Goal: Information Seeking & Learning: Learn about a topic

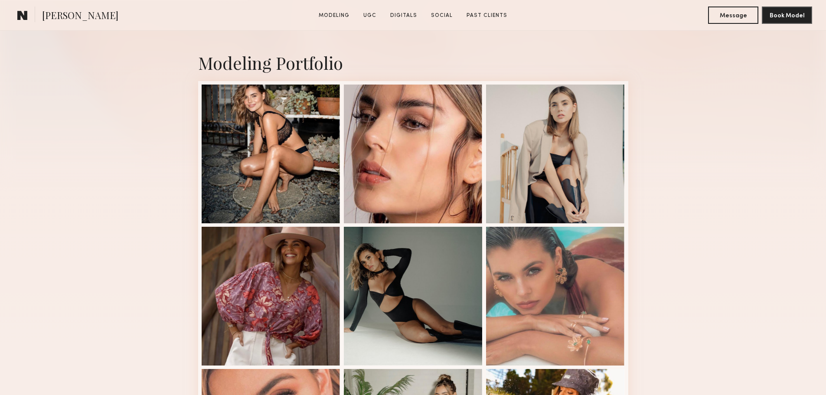
scroll to position [173, 0]
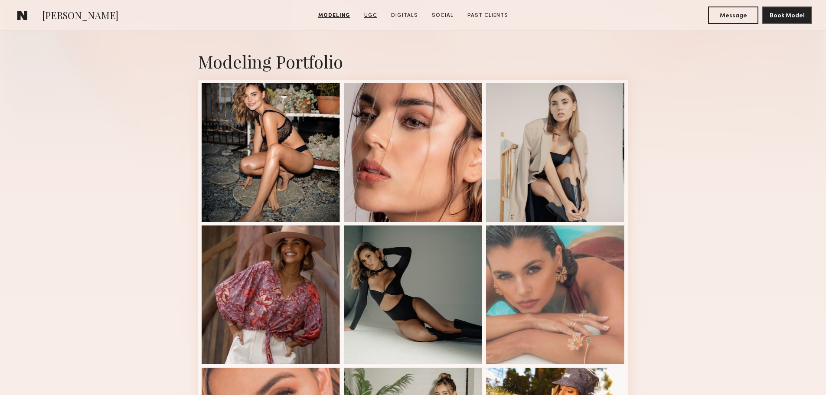
click at [372, 14] on link "UGC" at bounding box center [371, 16] width 20 height 8
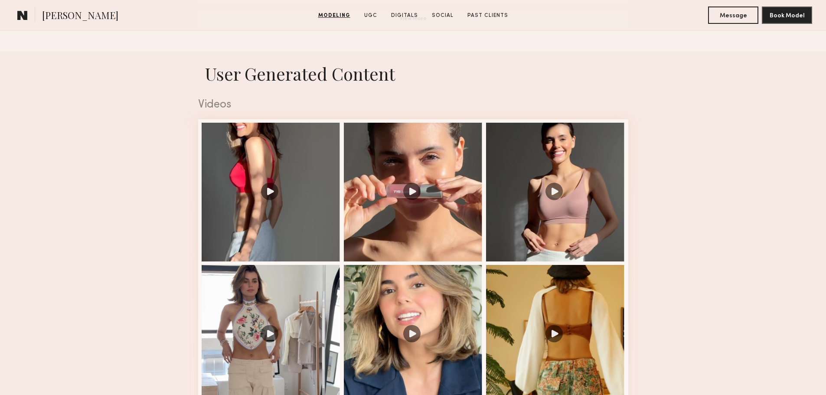
scroll to position [824, 0]
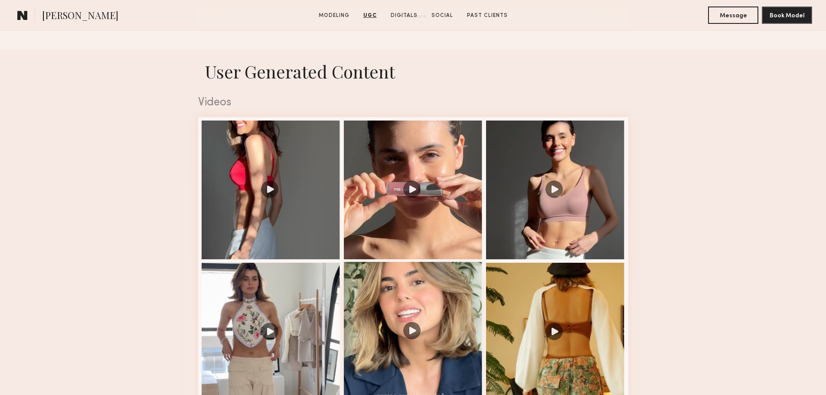
click at [418, 336] on div at bounding box center [413, 331] width 139 height 139
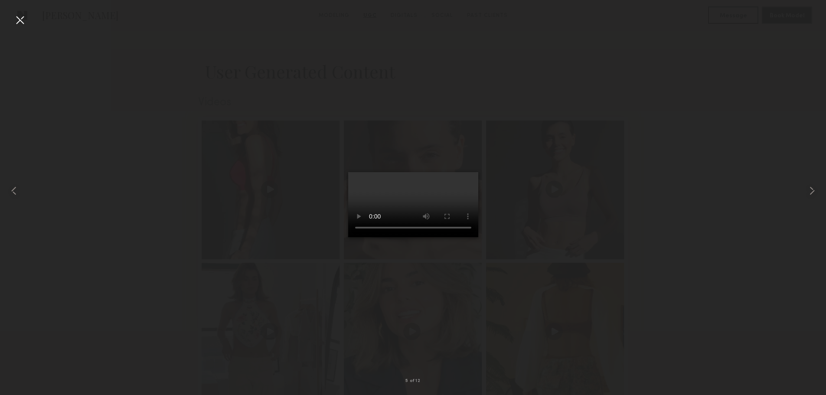
click at [661, 235] on div at bounding box center [413, 190] width 826 height 353
click at [245, 95] on div at bounding box center [413, 190] width 826 height 353
click at [23, 17] on div at bounding box center [20, 20] width 14 height 14
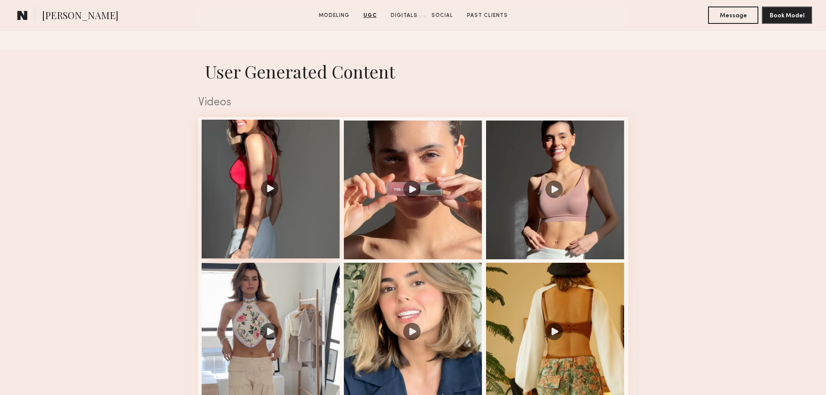
click at [266, 168] on div at bounding box center [271, 189] width 139 height 139
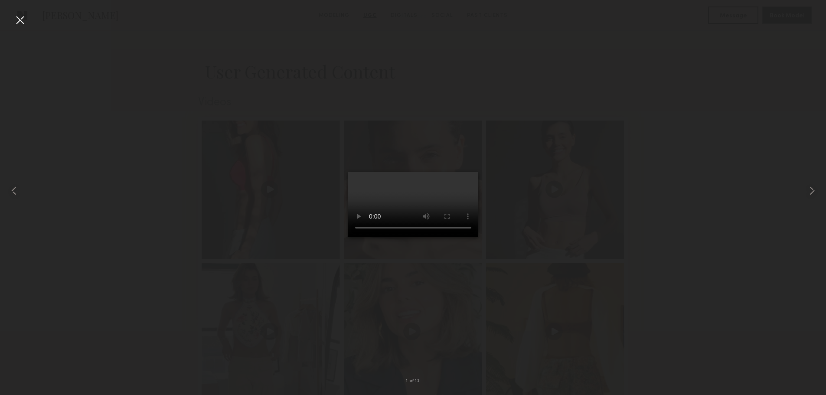
click at [110, 69] on div at bounding box center [413, 190] width 826 height 353
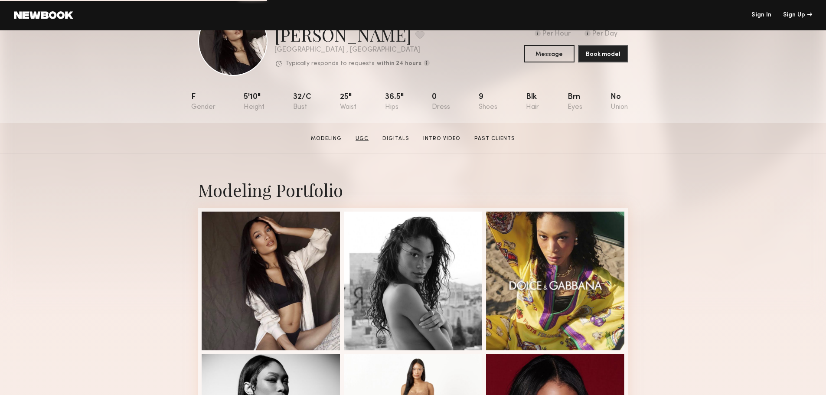
click at [362, 147] on section "Mallory C. Modeling UGC Digitals Intro Video Past Clients Message Book Model" at bounding box center [413, 138] width 826 height 31
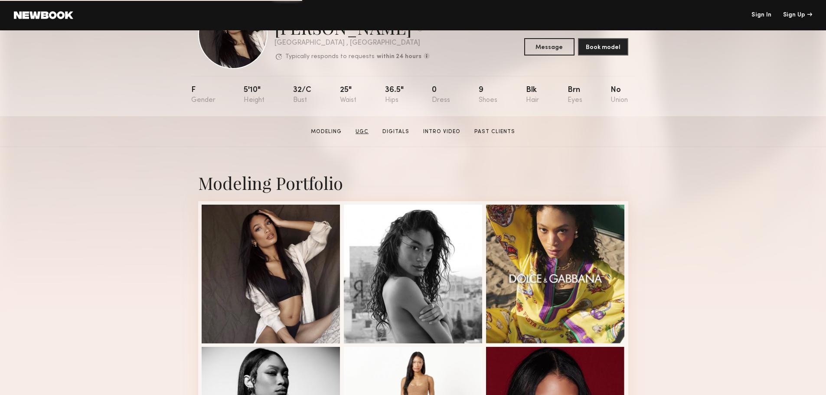
click at [362, 136] on link "UGC" at bounding box center [362, 132] width 20 height 8
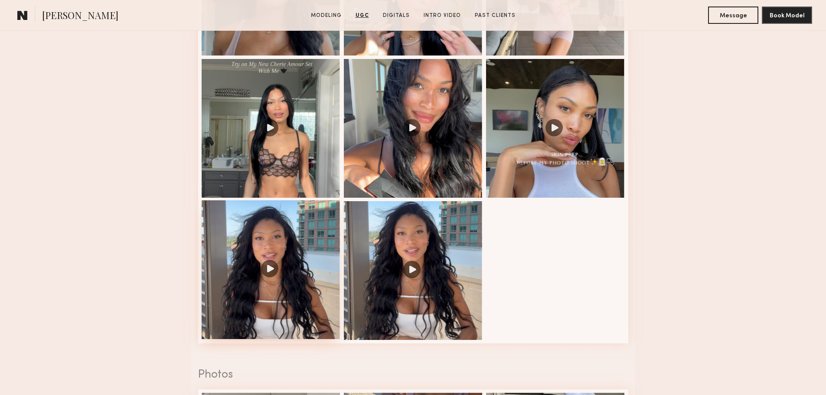
scroll to position [1028, 0]
click at [278, 269] on div at bounding box center [271, 269] width 139 height 139
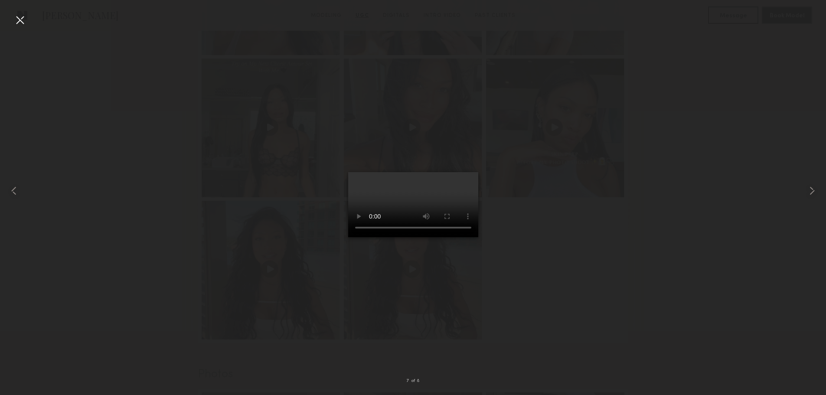
click at [594, 241] on div at bounding box center [413, 190] width 826 height 353
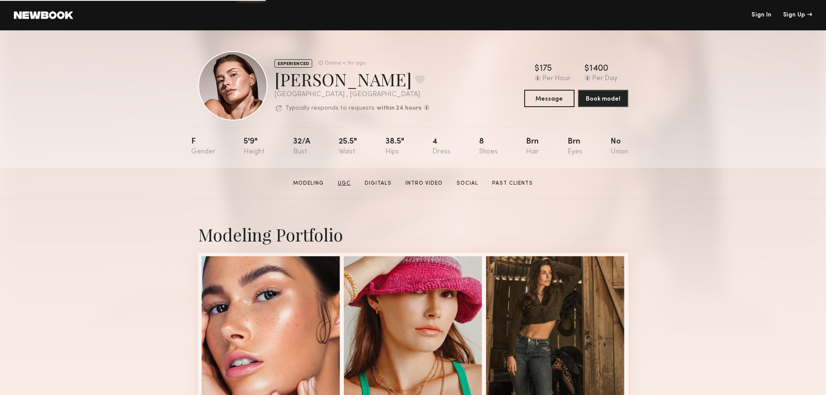
click at [345, 184] on link "UGC" at bounding box center [344, 183] width 20 height 8
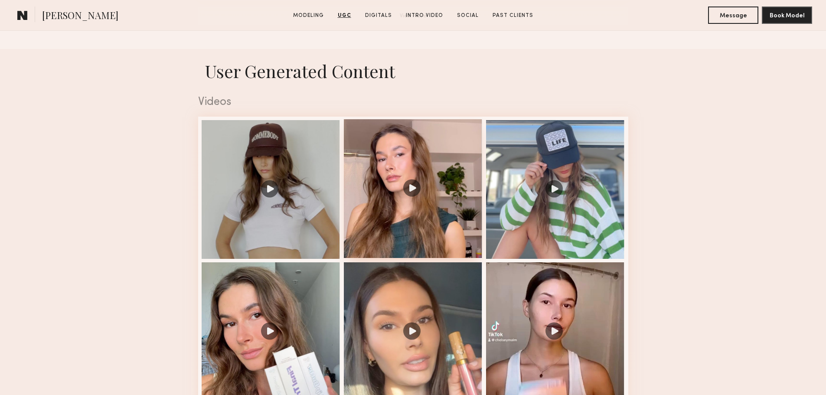
scroll to position [824, 0]
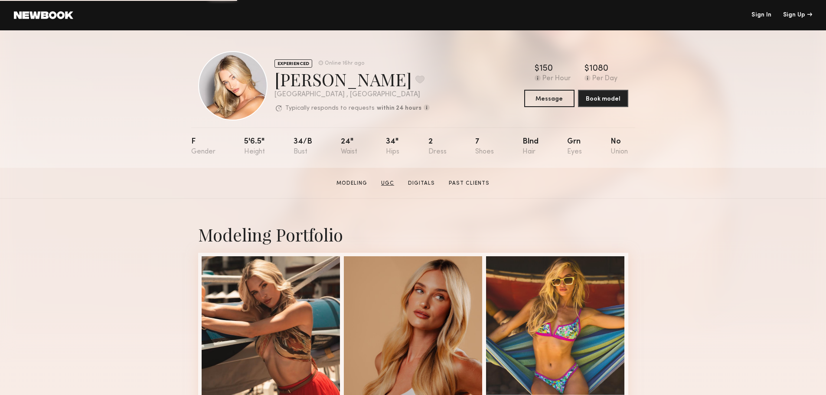
click at [388, 185] on link "UGC" at bounding box center [388, 183] width 20 height 8
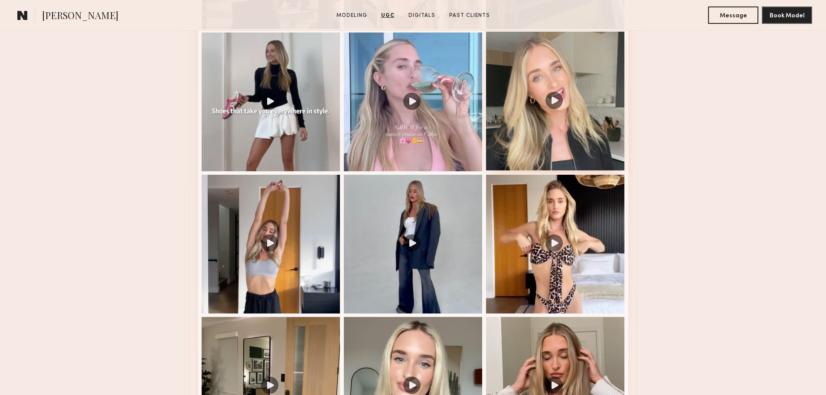
scroll to position [1055, 0]
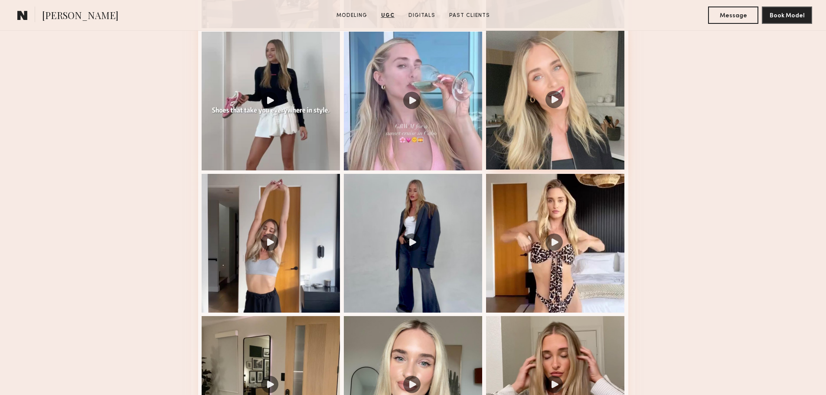
click at [556, 102] on div at bounding box center [555, 100] width 139 height 139
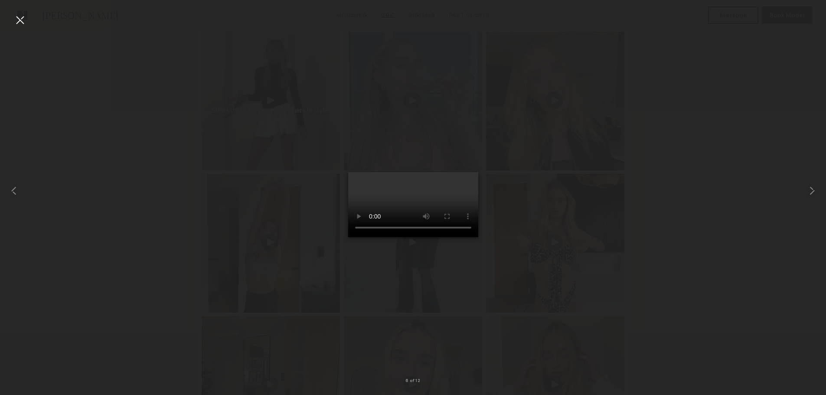
click at [20, 19] on div at bounding box center [20, 20] width 14 height 14
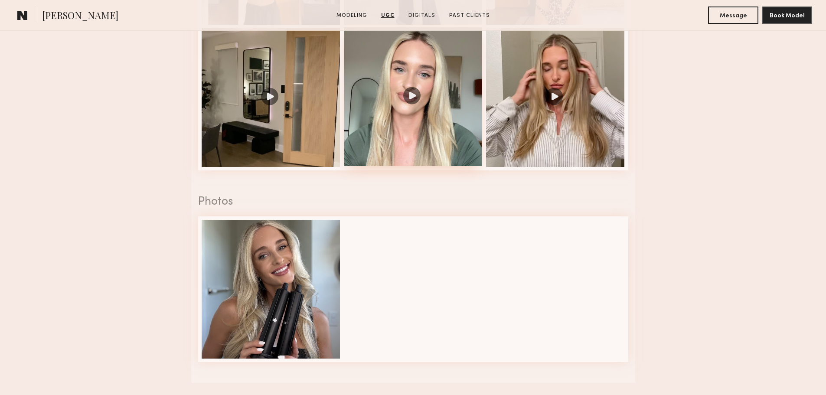
scroll to position [1344, 0]
click at [416, 99] on div at bounding box center [413, 95] width 139 height 139
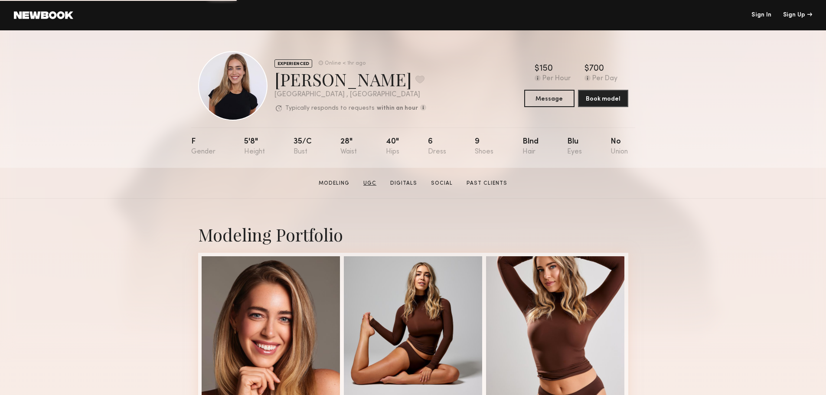
click at [369, 183] on link "UGC" at bounding box center [370, 183] width 20 height 8
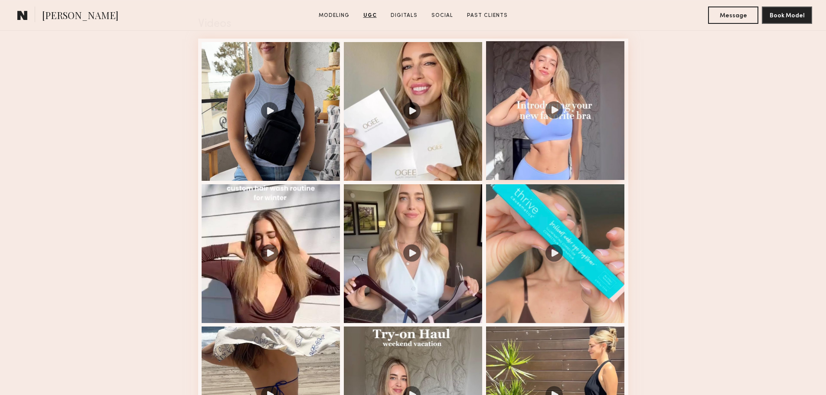
scroll to position [903, 0]
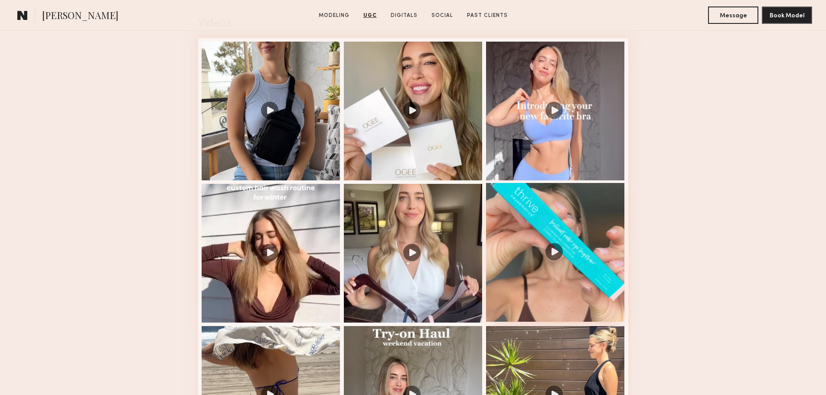
click at [546, 260] on div at bounding box center [555, 252] width 139 height 139
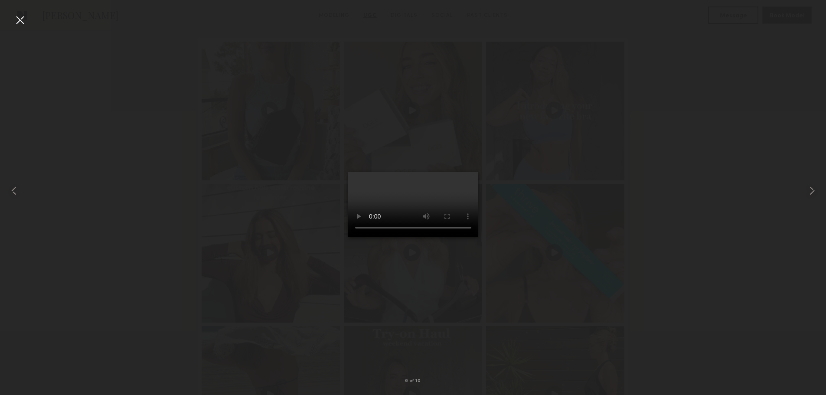
click at [643, 258] on div at bounding box center [413, 190] width 826 height 353
click at [18, 19] on div at bounding box center [20, 20] width 14 height 14
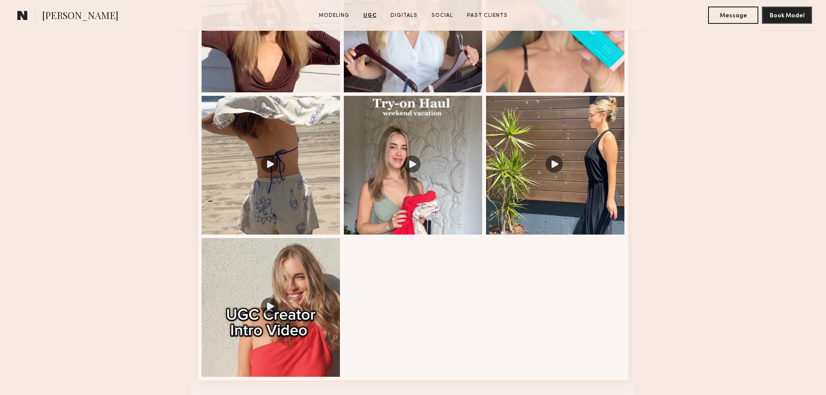
scroll to position [1134, 0]
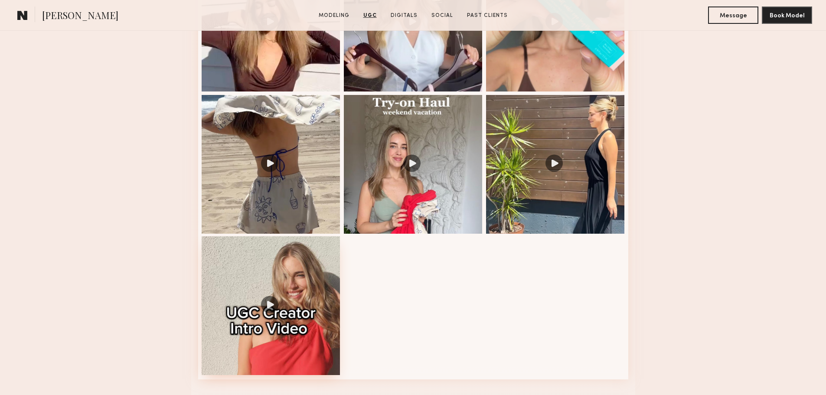
click at [274, 310] on div at bounding box center [271, 305] width 139 height 139
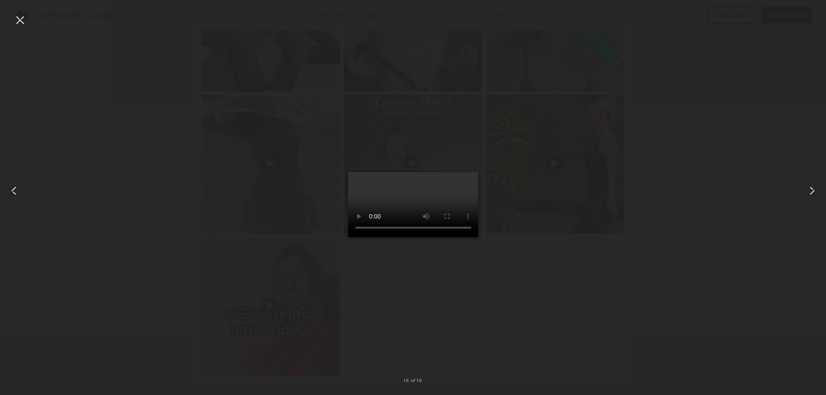
click at [446, 214] on video at bounding box center [413, 204] width 130 height 65
click at [20, 21] on div at bounding box center [20, 20] width 14 height 14
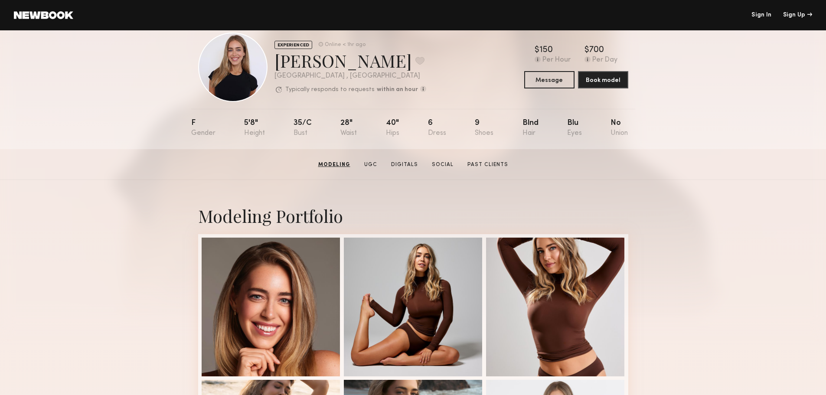
scroll to position [0, 0]
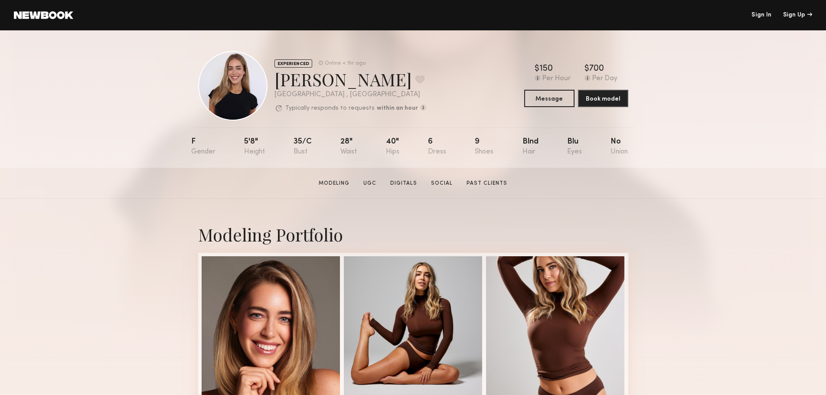
click at [765, 14] on link "Sign In" at bounding box center [761, 15] width 20 height 6
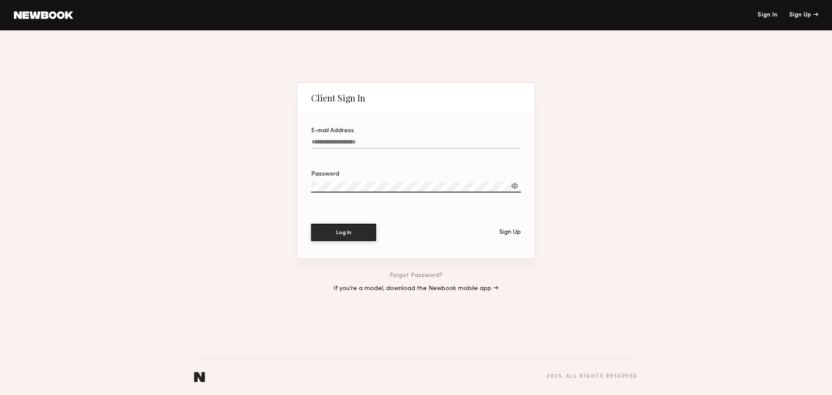
click at [397, 139] on input "E-mail Address" at bounding box center [416, 144] width 210 height 10
type input "**********"
click at [354, 234] on button "Log In" at bounding box center [343, 231] width 65 height 17
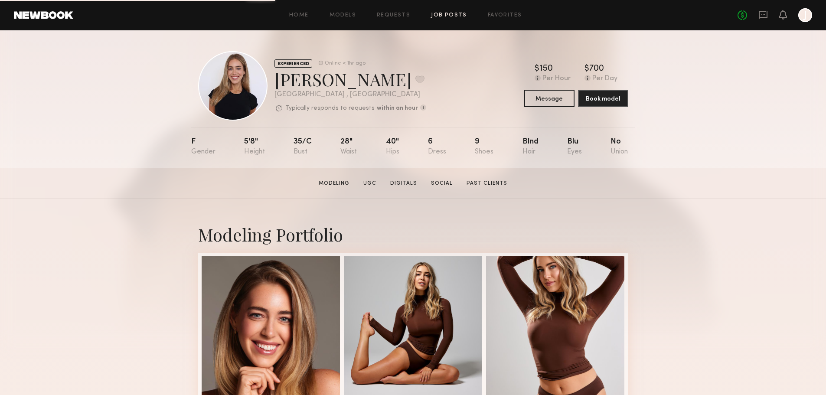
click at [446, 15] on link "Job Posts" at bounding box center [449, 16] width 36 height 6
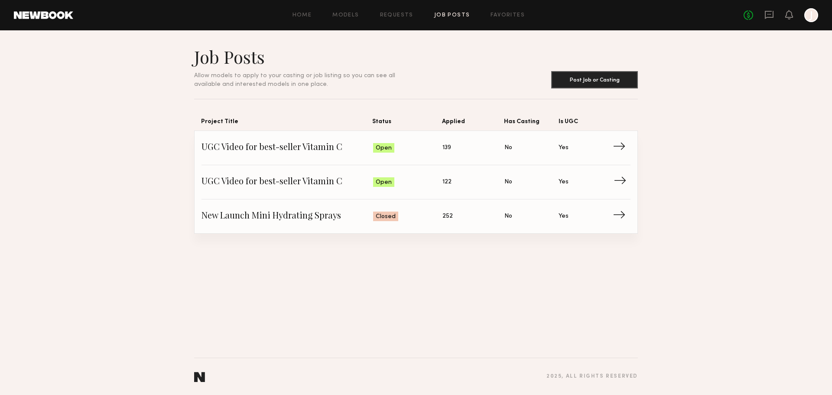
click at [593, 181] on span "Is UGC: Yes" at bounding box center [586, 182] width 54 height 13
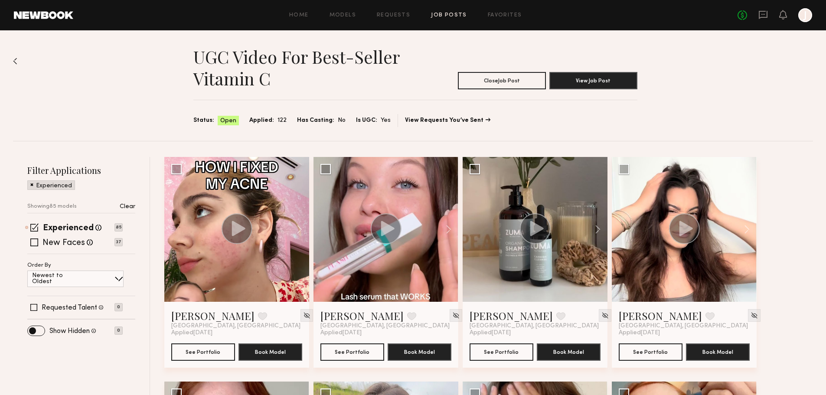
click at [94, 282] on div "Newest to Oldest" at bounding box center [75, 279] width 96 height 16
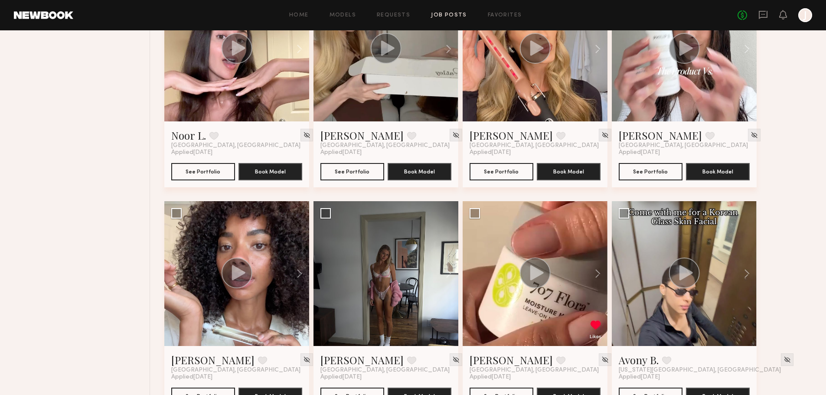
scroll to position [2427, 0]
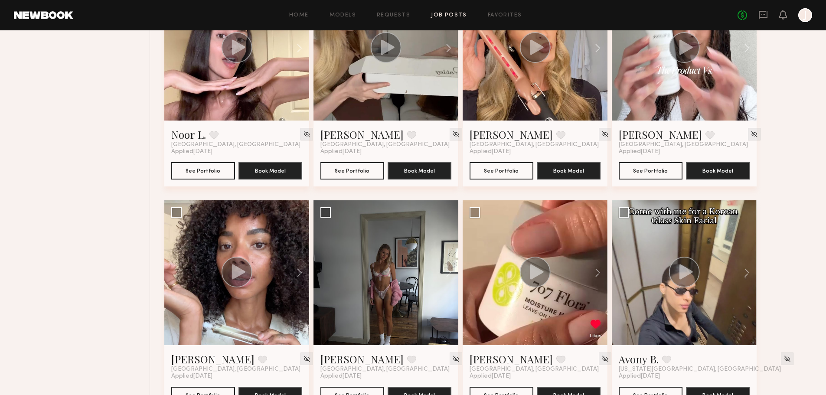
drag, startPoint x: 240, startPoint y: 238, endPoint x: 87, endPoint y: 285, distance: 160.7
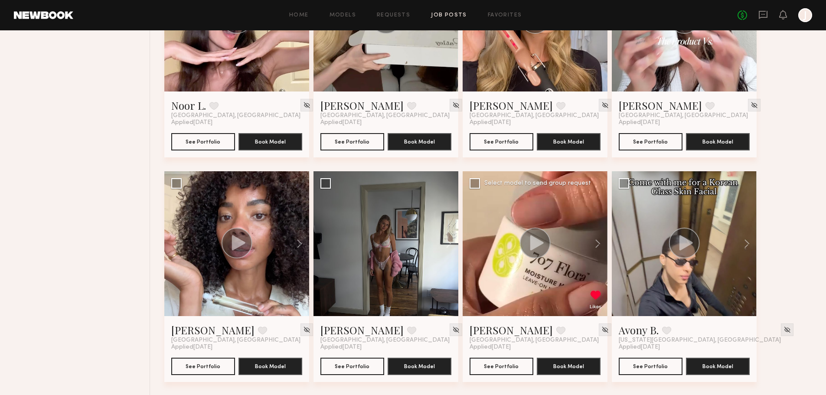
scroll to position [2456, 0]
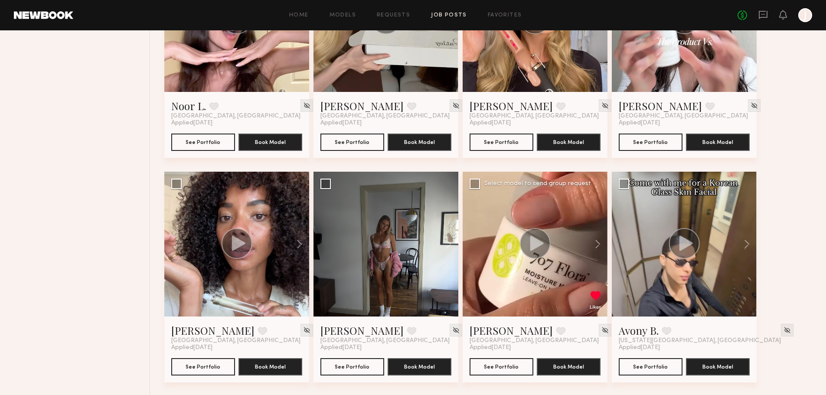
click at [532, 242] on icon at bounding box center [536, 242] width 13 height 15
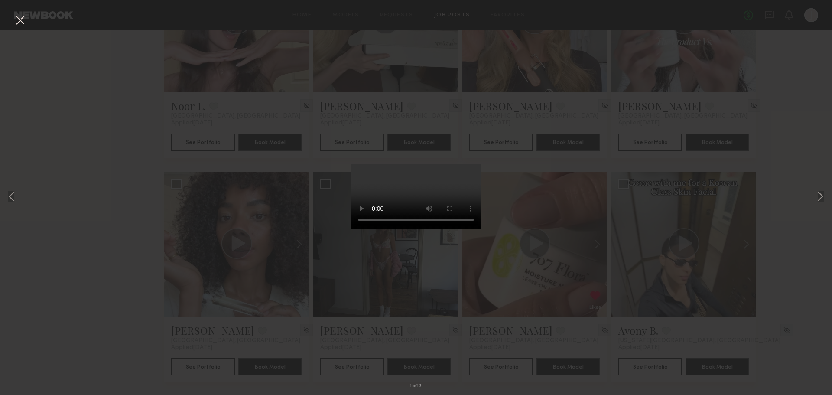
click at [117, 279] on div "1 of 12" at bounding box center [416, 197] width 832 height 395
click at [225, 250] on div "1 of 12" at bounding box center [416, 197] width 832 height 395
click at [21, 17] on button at bounding box center [20, 21] width 14 height 16
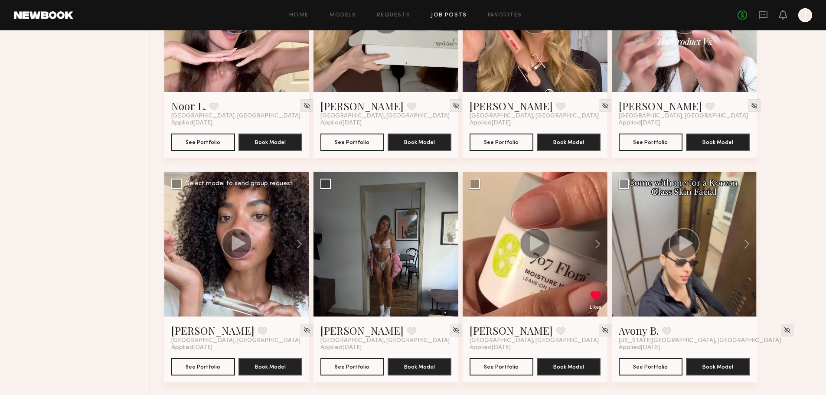
click at [243, 243] on icon at bounding box center [238, 242] width 13 height 15
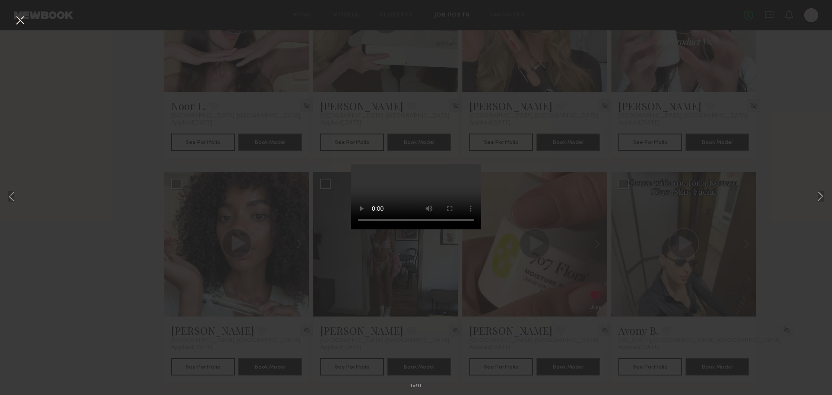
click at [25, 17] on button at bounding box center [20, 21] width 14 height 16
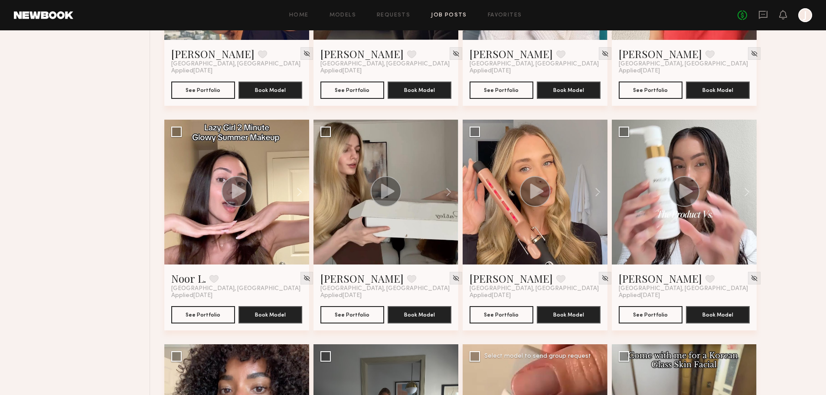
scroll to position [2282, 0]
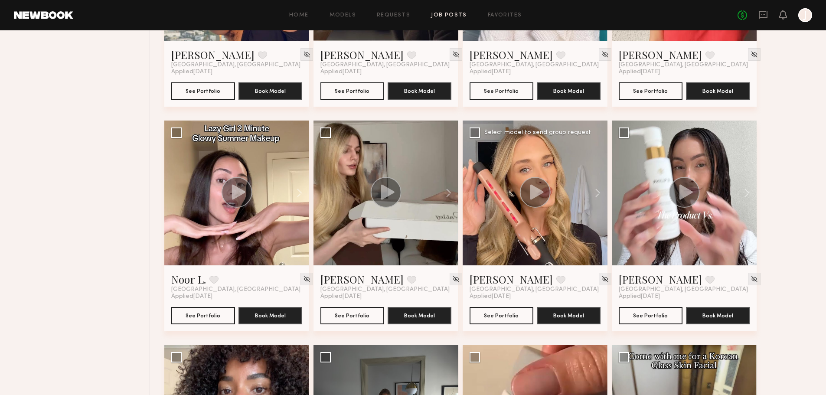
click at [538, 189] on icon at bounding box center [536, 191] width 13 height 15
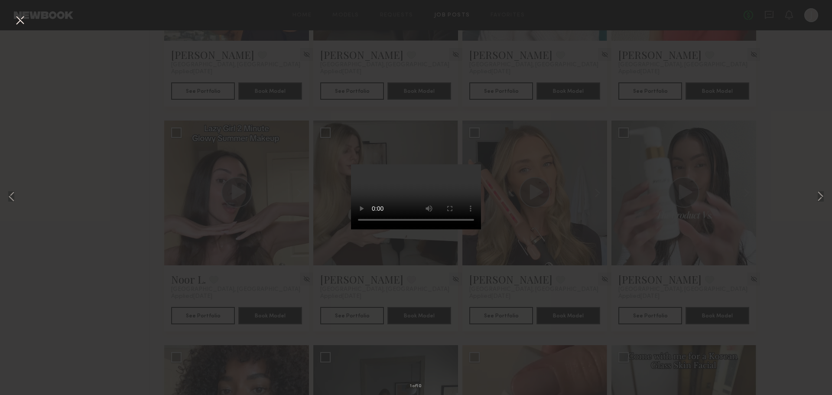
click at [17, 18] on button at bounding box center [20, 21] width 14 height 16
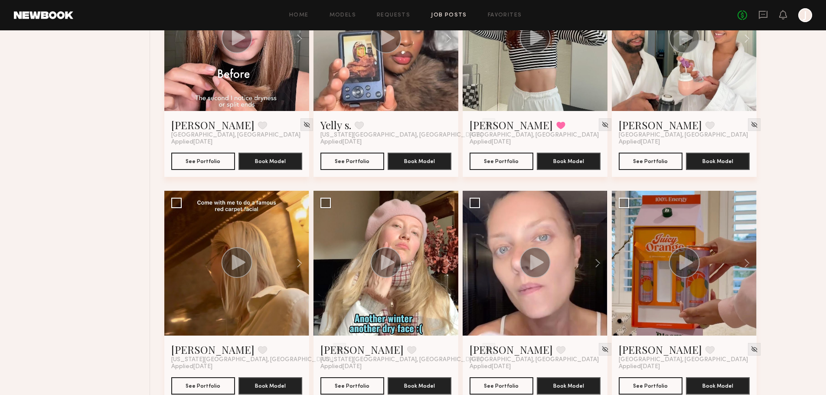
scroll to position [1762, 0]
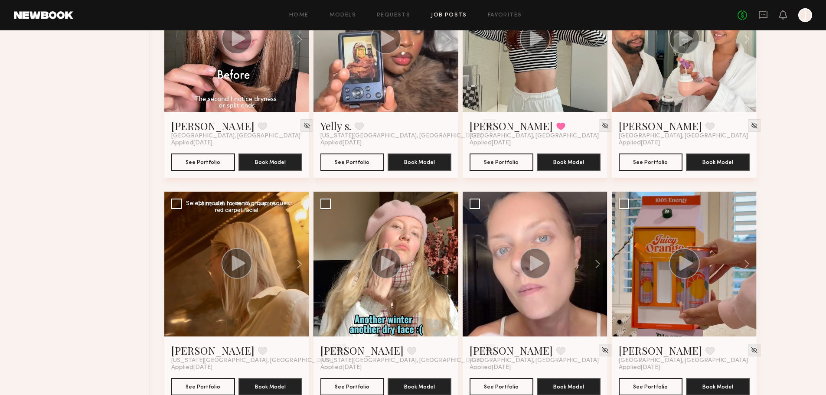
click at [243, 260] on circle at bounding box center [237, 263] width 31 height 31
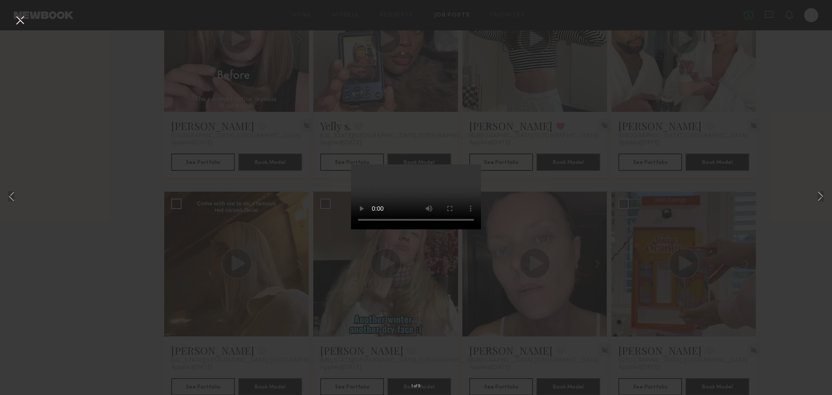
click at [17, 18] on button at bounding box center [20, 21] width 14 height 16
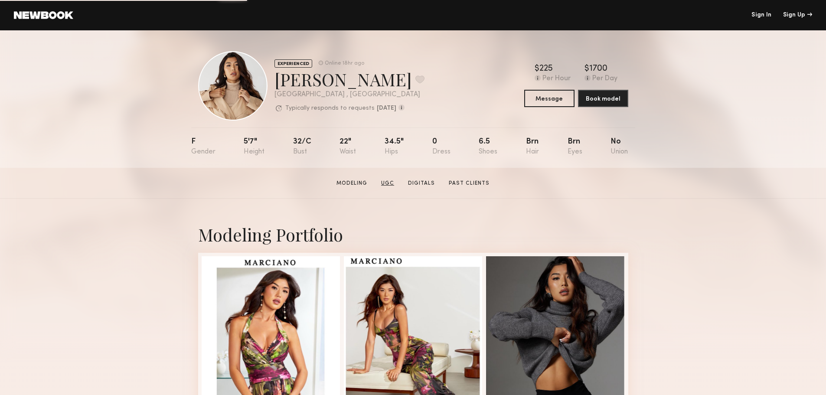
click at [393, 187] on link "UGC" at bounding box center [388, 183] width 20 height 8
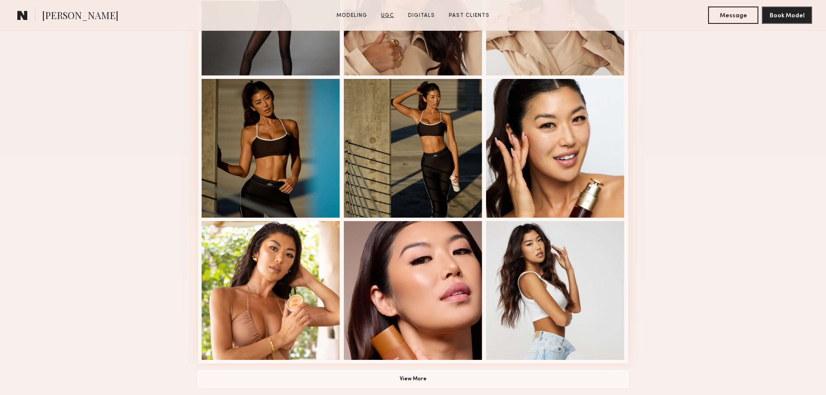
scroll to position [824, 0]
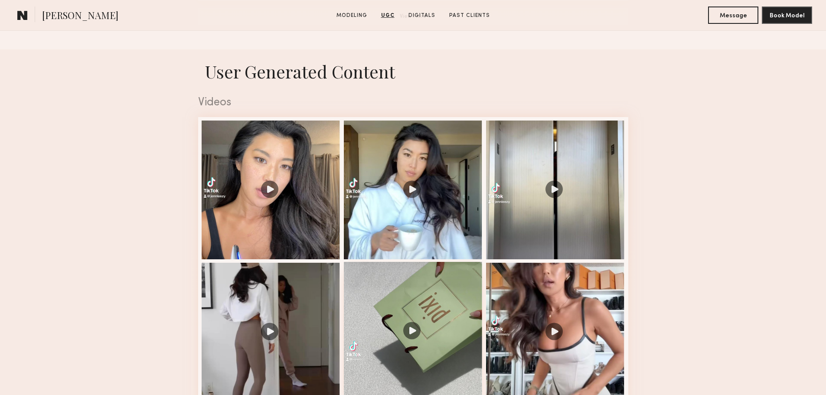
click at [410, 336] on div at bounding box center [413, 331] width 139 height 139
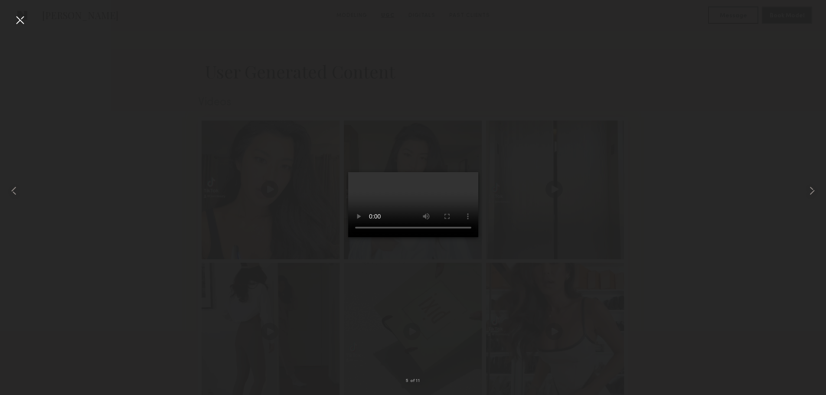
click at [19, 20] on div at bounding box center [20, 20] width 14 height 14
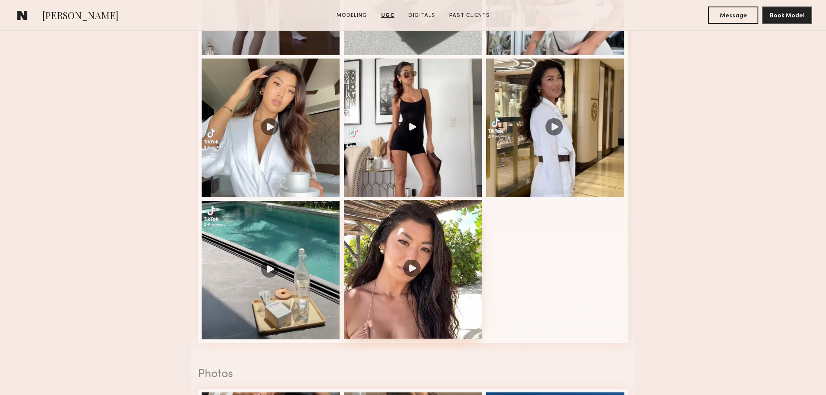
scroll to position [1171, 0]
click at [405, 279] on div at bounding box center [413, 268] width 139 height 139
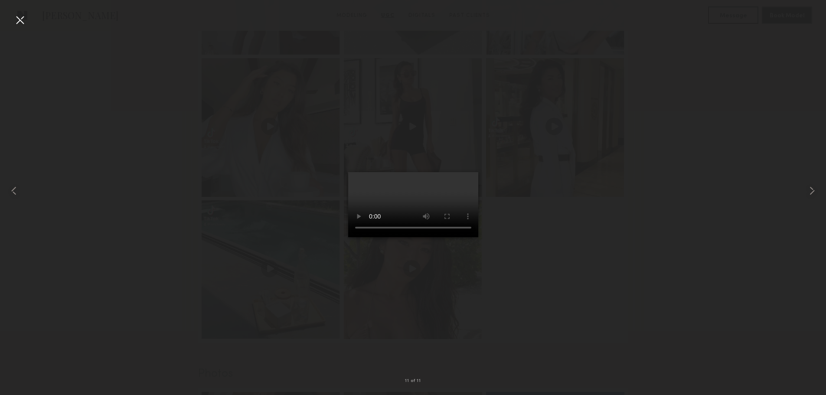
click at [400, 202] on video at bounding box center [413, 204] width 130 height 65
click at [20, 18] on div at bounding box center [20, 20] width 14 height 14
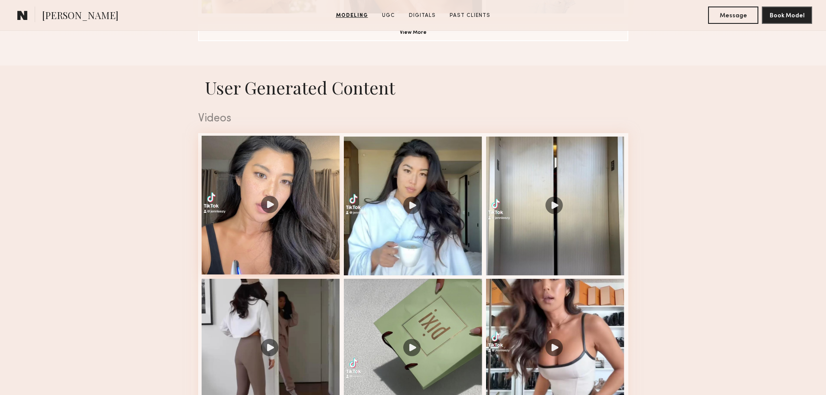
scroll to position [809, 0]
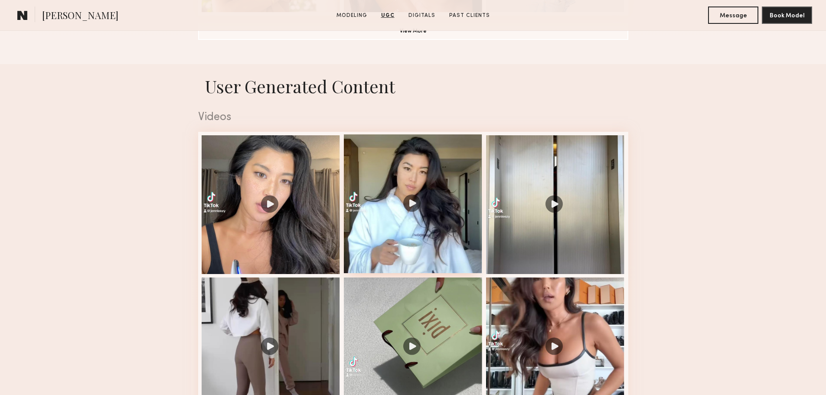
click at [431, 209] on div at bounding box center [413, 203] width 139 height 139
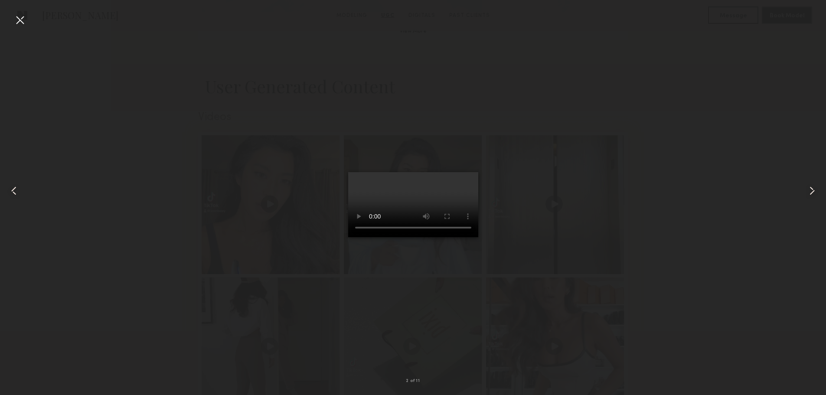
click at [592, 267] on div at bounding box center [413, 190] width 826 height 353
click at [21, 20] on div at bounding box center [20, 20] width 14 height 14
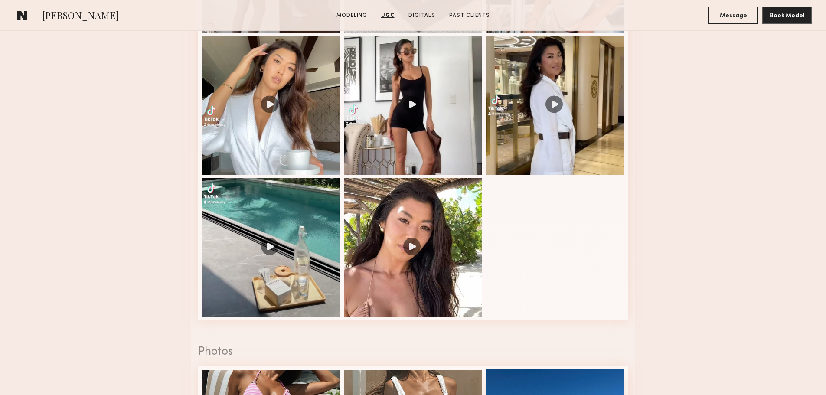
scroll to position [1194, 0]
drag, startPoint x: 14, startPoint y: 91, endPoint x: 40, endPoint y: 19, distance: 76.5
click at [15, 83] on nb-model-profile-ugc-container "User Generated Content Videos 2 of 11 Photos 1 of 3" at bounding box center [413, 106] width 826 height 852
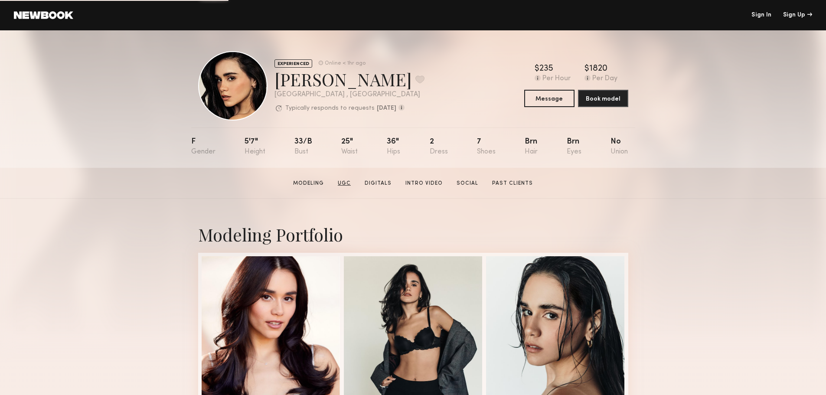
click at [348, 187] on link "UGC" at bounding box center [344, 183] width 20 height 8
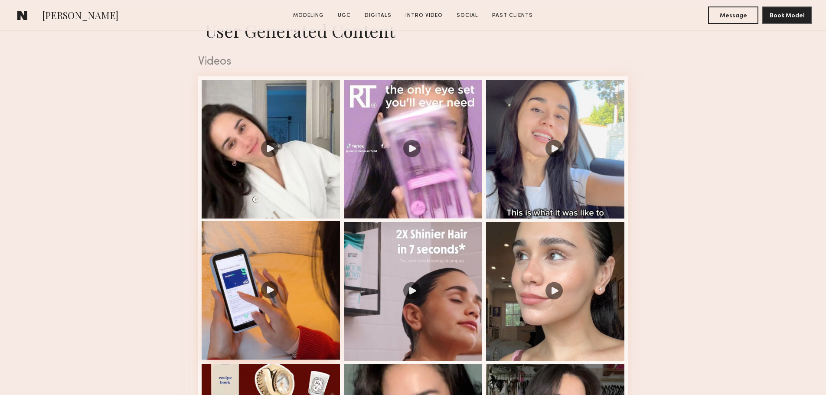
scroll to position [865, 0]
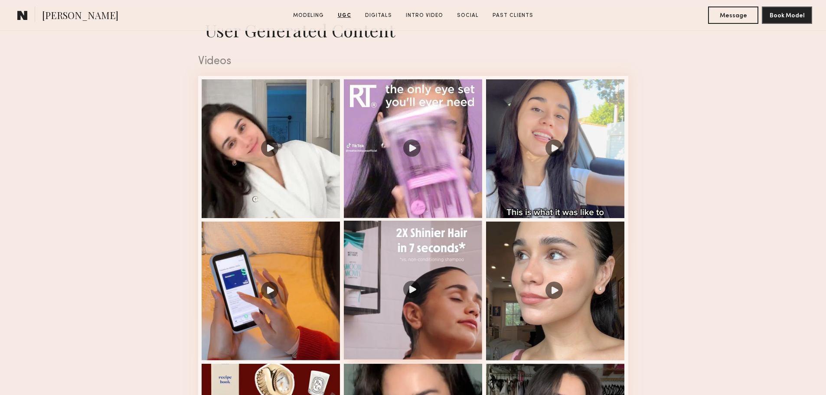
click at [404, 297] on div at bounding box center [413, 290] width 139 height 139
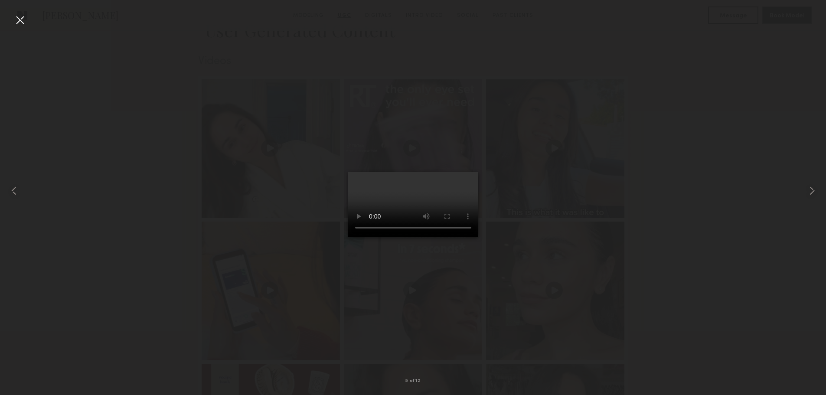
click at [627, 184] on div at bounding box center [413, 190] width 826 height 353
click at [26, 18] on div at bounding box center [20, 20] width 14 height 14
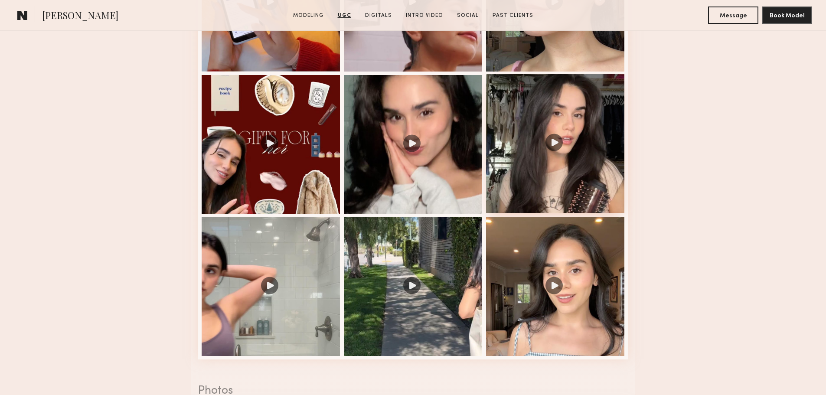
scroll to position [1155, 0]
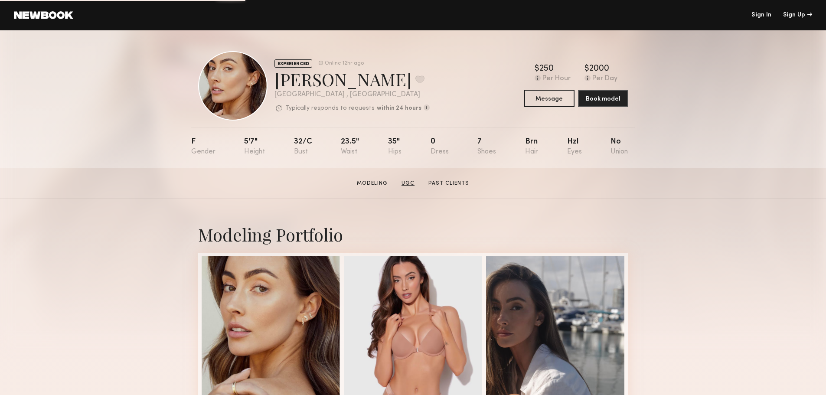
click at [411, 186] on link "UGC" at bounding box center [408, 183] width 20 height 8
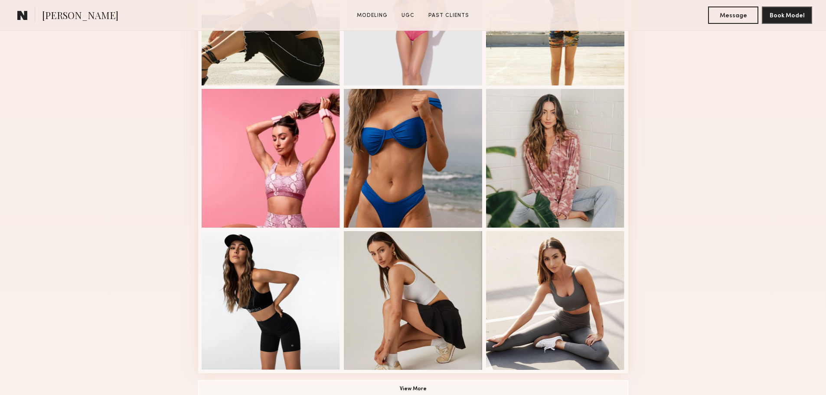
scroll to position [824, 0]
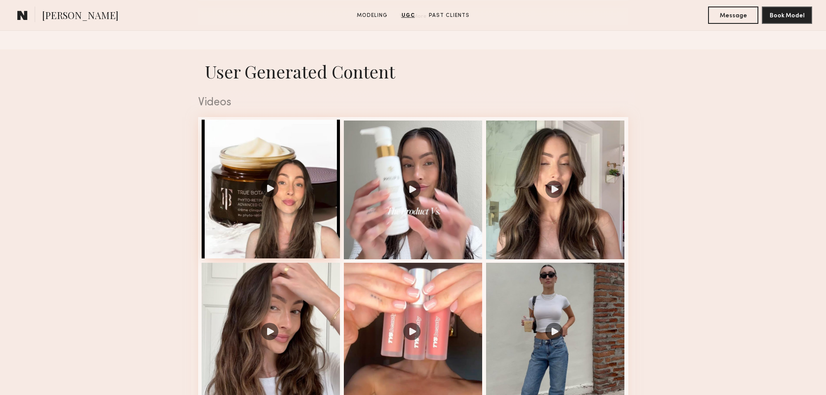
click at [275, 192] on div at bounding box center [271, 189] width 139 height 139
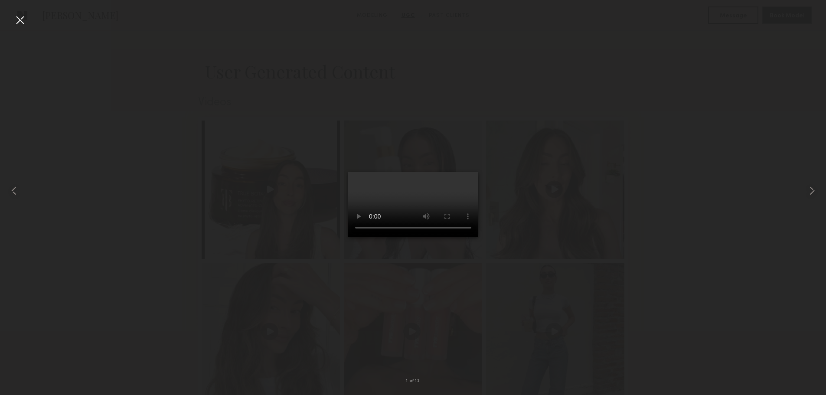
click at [663, 129] on div at bounding box center [413, 190] width 826 height 353
click at [638, 177] on div at bounding box center [413, 190] width 826 height 353
click at [478, 200] on video at bounding box center [413, 204] width 130 height 65
click at [114, 26] on div at bounding box center [413, 190] width 826 height 353
click at [6, 16] on div at bounding box center [16, 190] width 33 height 353
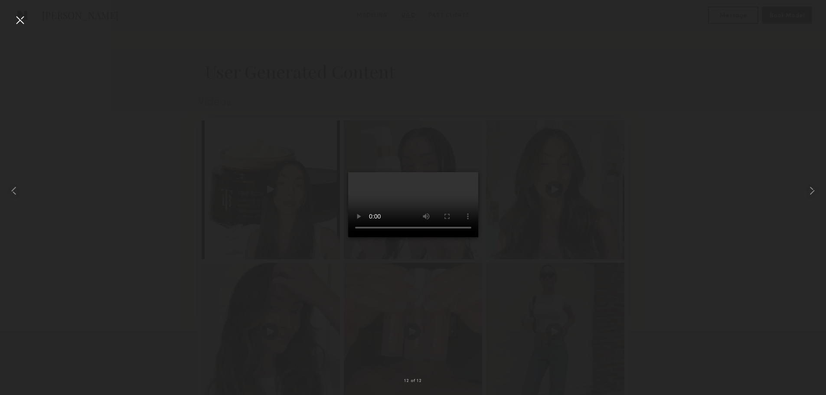
click at [14, 16] on div at bounding box center [20, 20] width 14 height 14
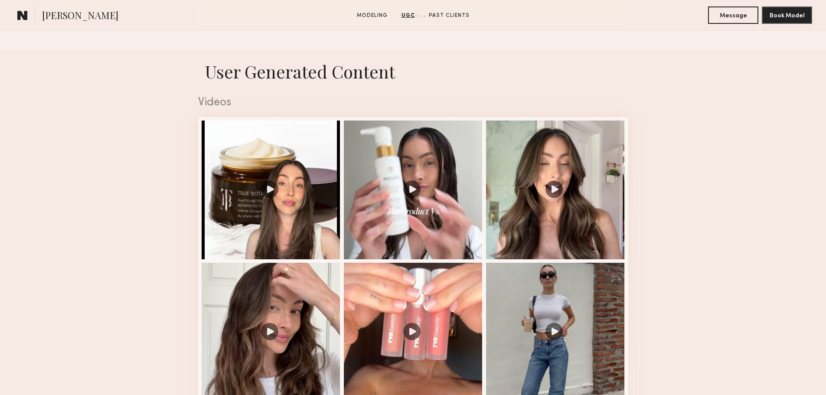
click at [10, 85] on nb-model-profile-ugc-container "User Generated Content Videos 12 of 12" at bounding box center [413, 387] width 826 height 676
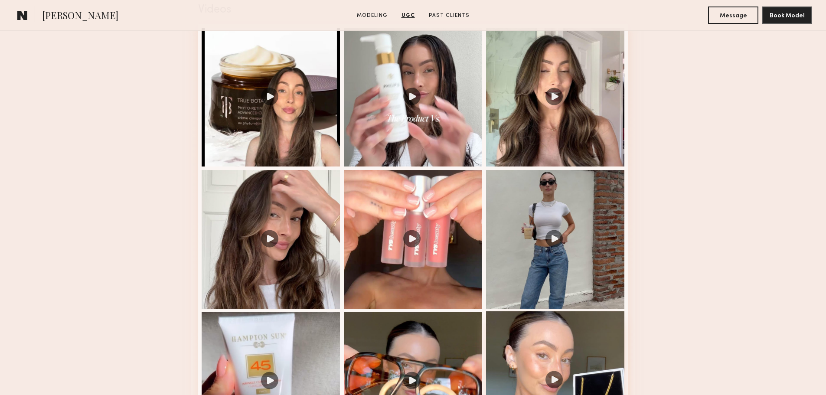
scroll to position [917, 0]
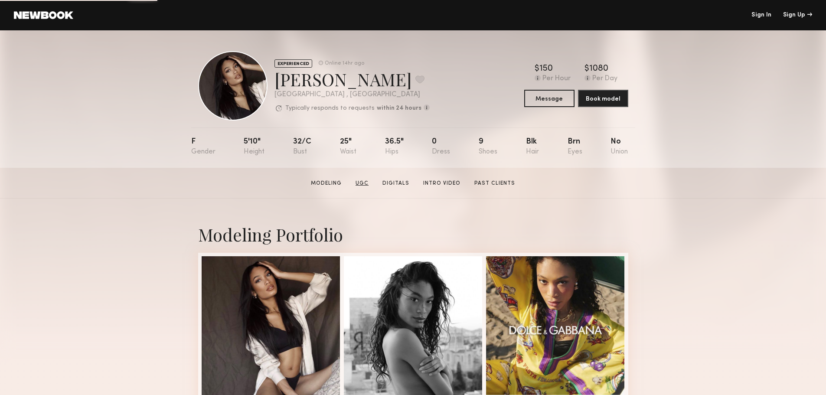
click at [370, 186] on link "UGC" at bounding box center [362, 183] width 20 height 8
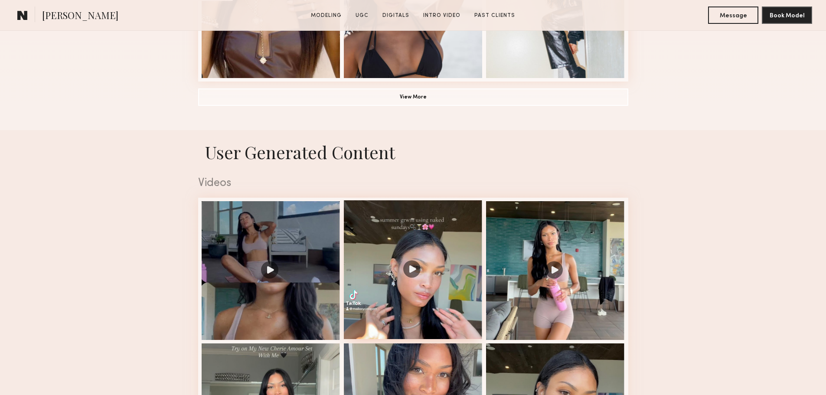
scroll to position [824, 0]
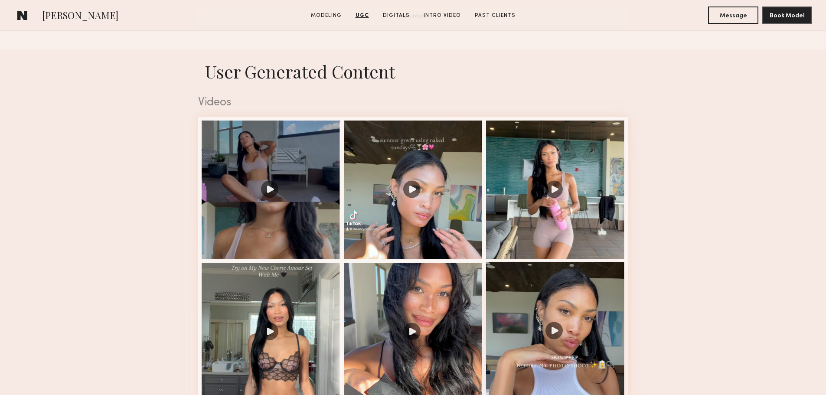
click at [539, 340] on div at bounding box center [555, 331] width 139 height 139
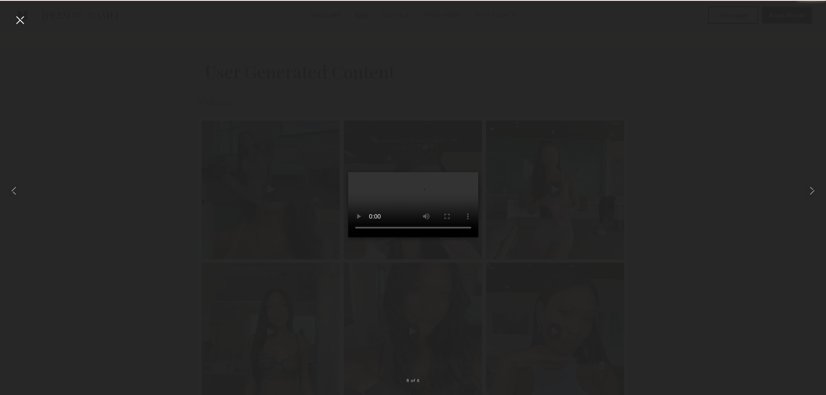
click at [633, 329] on div at bounding box center [413, 190] width 826 height 353
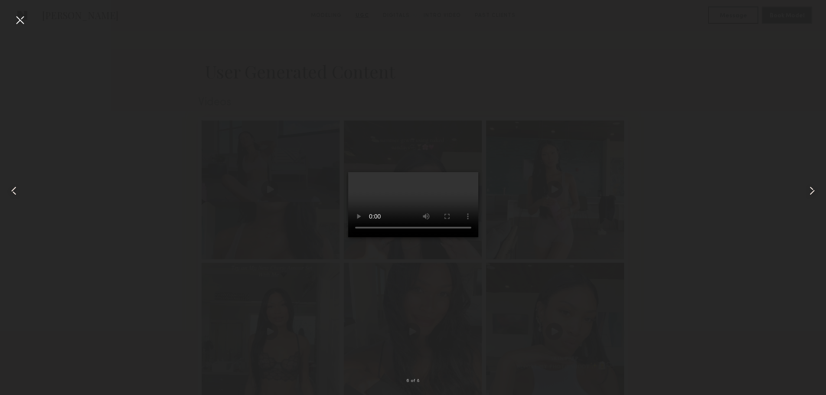
click at [20, 19] on div at bounding box center [20, 20] width 14 height 14
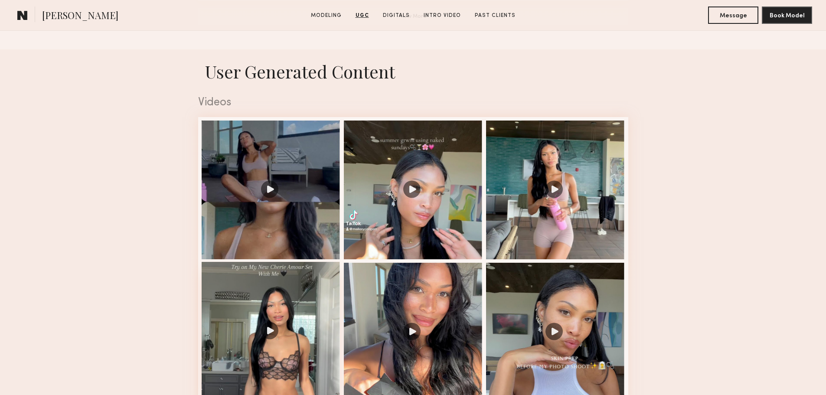
click at [265, 343] on div at bounding box center [271, 331] width 139 height 139
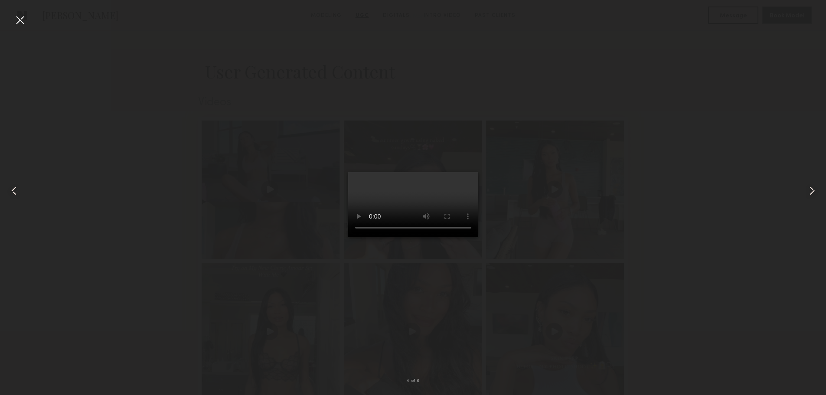
click at [221, 290] on div at bounding box center [413, 190] width 826 height 353
click at [19, 20] on div at bounding box center [20, 20] width 14 height 14
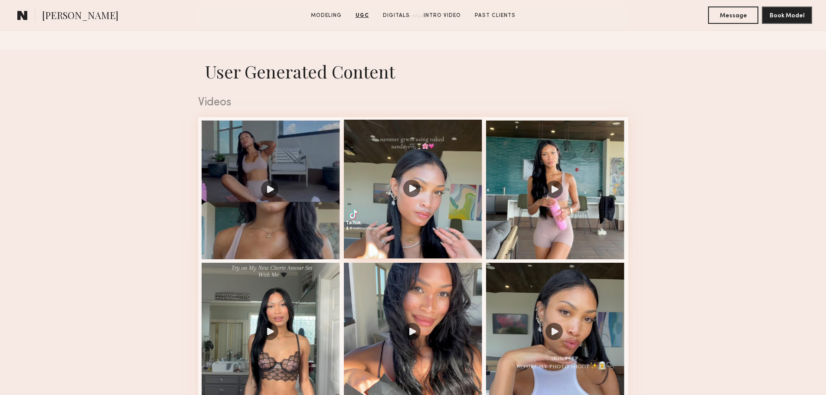
click at [408, 190] on div at bounding box center [413, 189] width 139 height 139
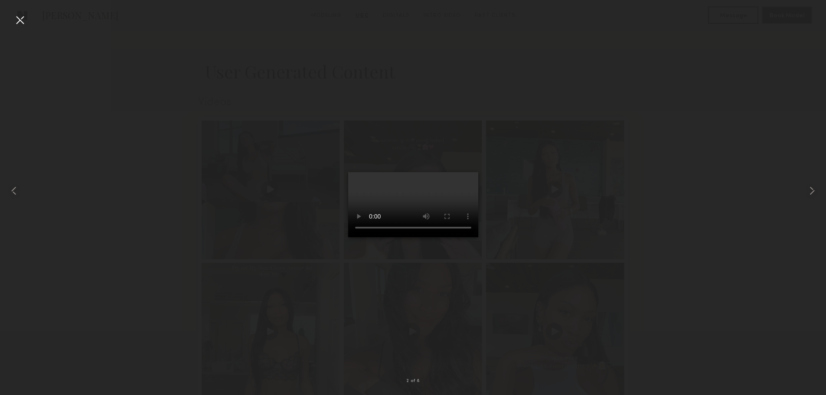
click at [676, 51] on div at bounding box center [413, 190] width 826 height 353
click at [223, 124] on div at bounding box center [413, 190] width 826 height 353
click at [675, 287] on div at bounding box center [413, 190] width 826 height 353
click at [22, 17] on div at bounding box center [20, 20] width 14 height 14
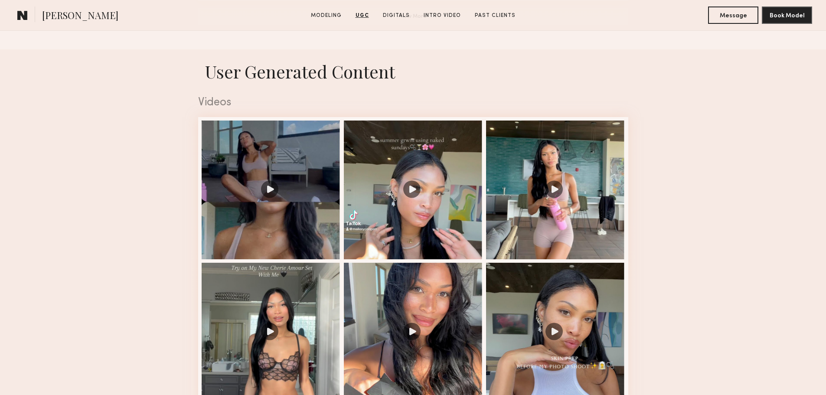
click at [440, 239] on div at bounding box center [413, 189] width 139 height 139
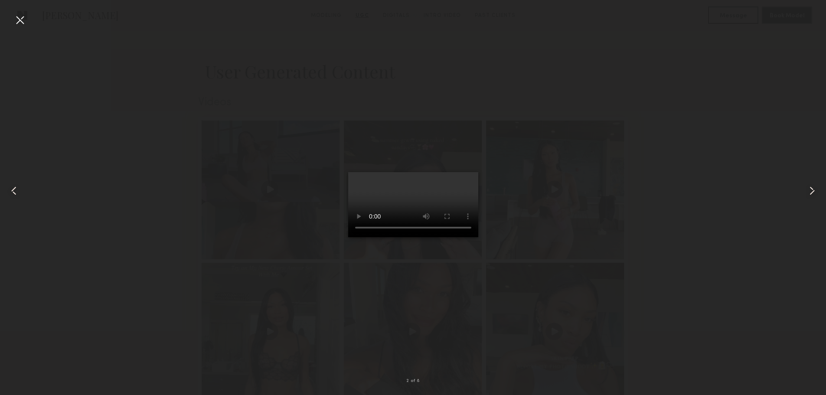
click at [251, 56] on div at bounding box center [413, 190] width 826 height 353
click at [32, 22] on div at bounding box center [16, 190] width 33 height 353
click at [25, 21] on div at bounding box center [20, 20] width 14 height 14
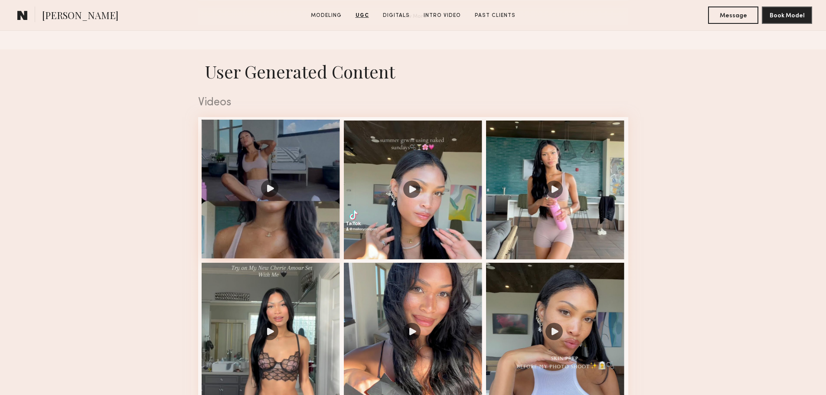
click at [229, 183] on div at bounding box center [271, 189] width 139 height 139
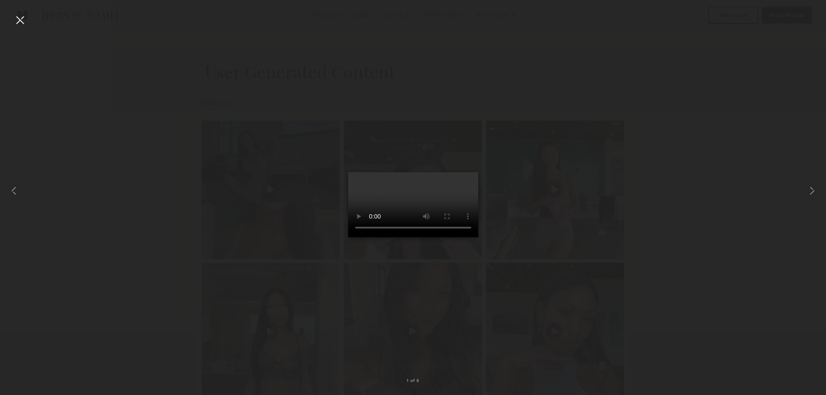
click at [17, 18] on div at bounding box center [20, 20] width 14 height 14
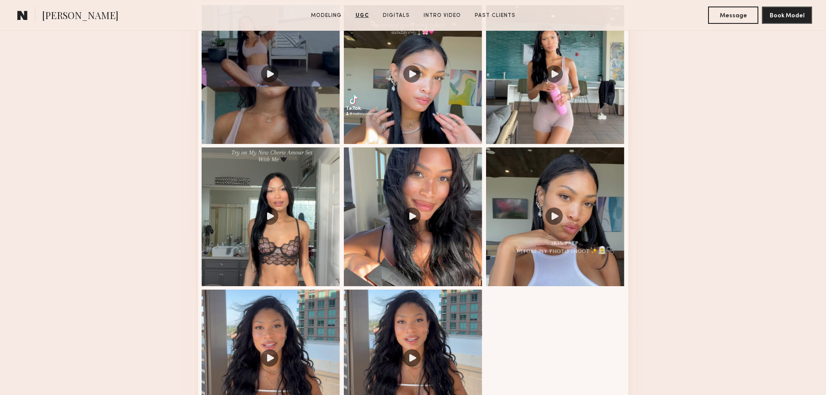
scroll to position [940, 0]
click at [411, 358] on div at bounding box center [413, 357] width 139 height 139
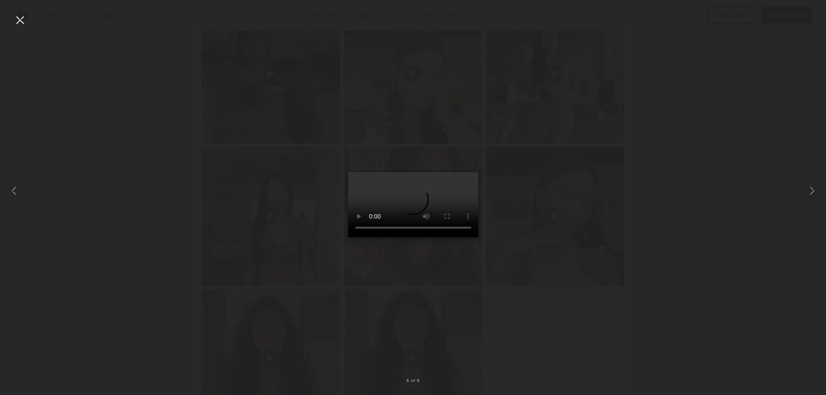
click at [16, 20] on div at bounding box center [20, 20] width 14 height 14
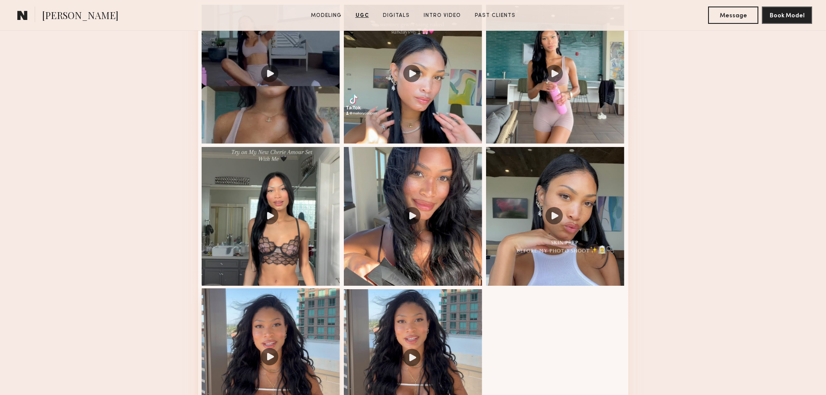
click at [282, 361] on div at bounding box center [271, 357] width 139 height 139
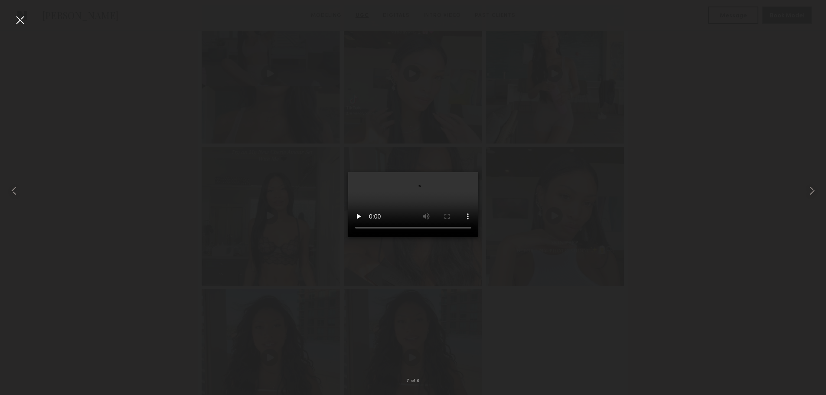
click at [159, 147] on div at bounding box center [413, 190] width 826 height 353
click at [14, 18] on div at bounding box center [20, 20] width 14 height 14
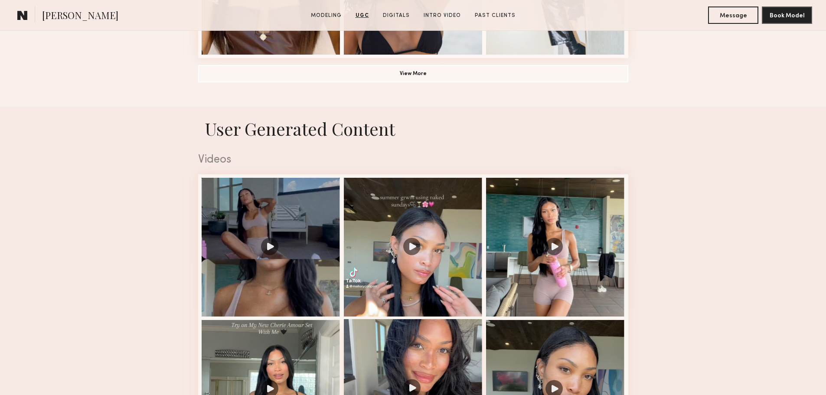
scroll to position [767, 0]
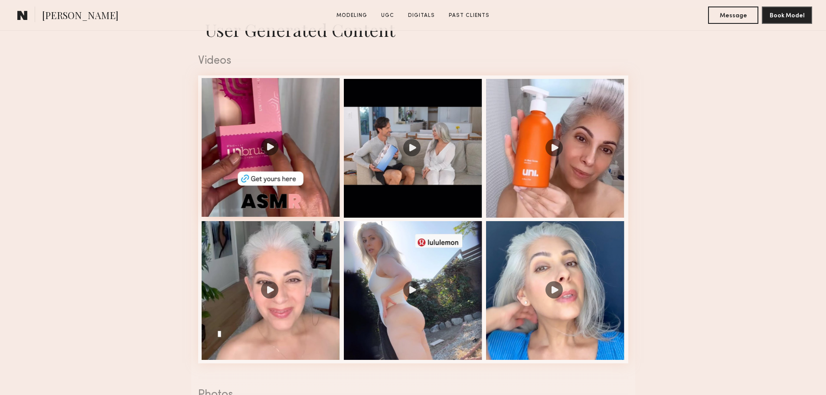
scroll to position [867, 0]
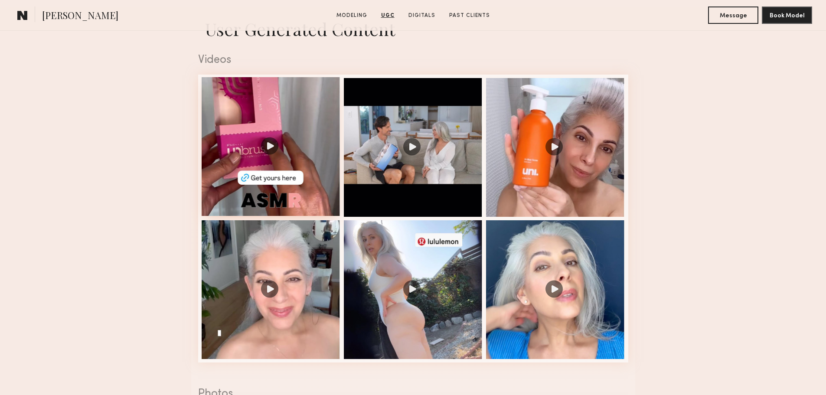
click at [274, 158] on div at bounding box center [271, 146] width 139 height 139
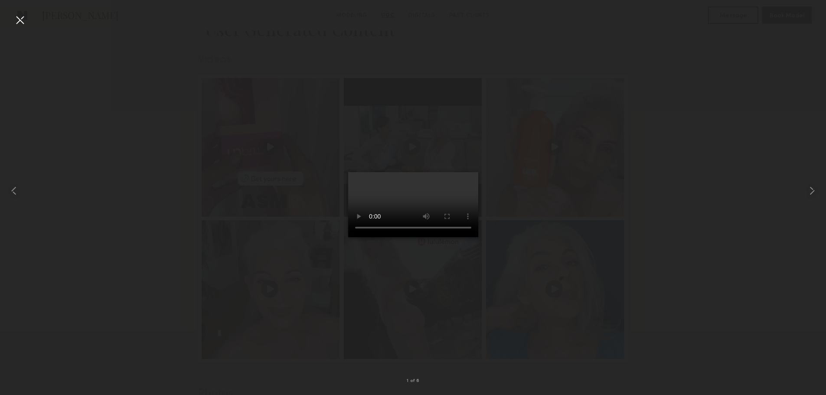
click at [683, 265] on div at bounding box center [413, 190] width 826 height 353
click at [815, 188] on common-icon at bounding box center [812, 191] width 14 height 14
click at [816, 189] on common-icon at bounding box center [812, 191] width 14 height 14
click at [694, 247] on div at bounding box center [413, 190] width 826 height 353
click at [23, 23] on div at bounding box center [20, 20] width 14 height 14
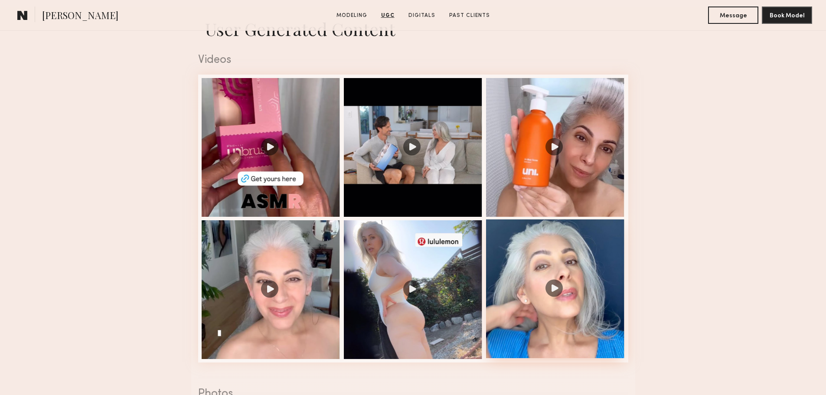
click at [598, 294] on div at bounding box center [555, 288] width 139 height 139
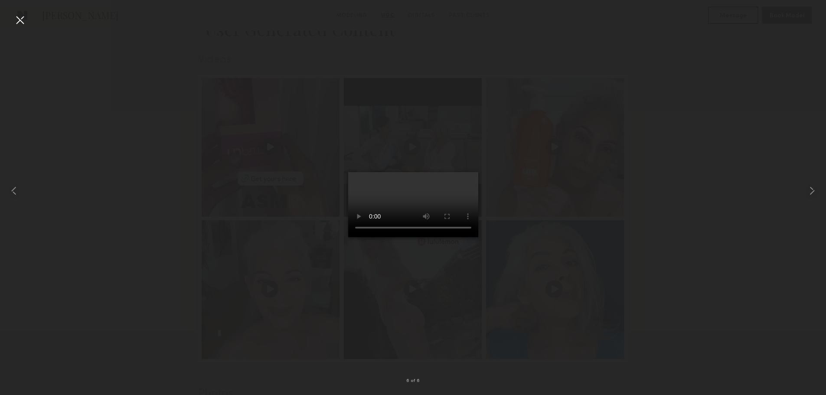
click at [23, 20] on div at bounding box center [20, 20] width 14 height 14
